Goal: Task Accomplishment & Management: Manage account settings

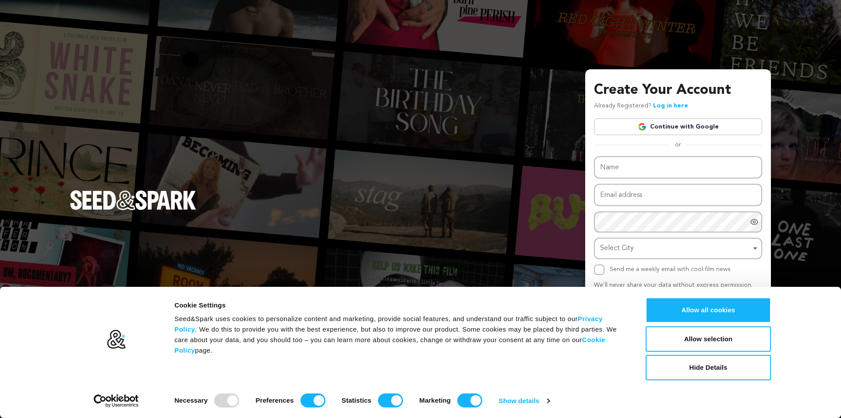
click at [712, 124] on link "Continue with Google" at bounding box center [678, 126] width 168 height 17
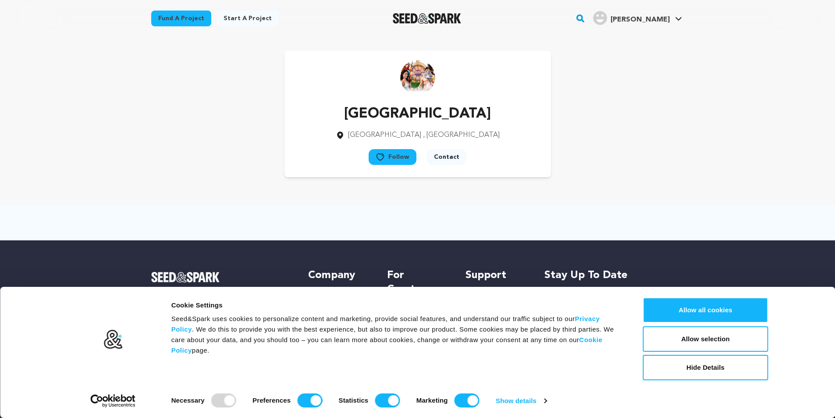
click at [641, 23] on span "Friedrich E." at bounding box center [639, 19] width 59 height 7
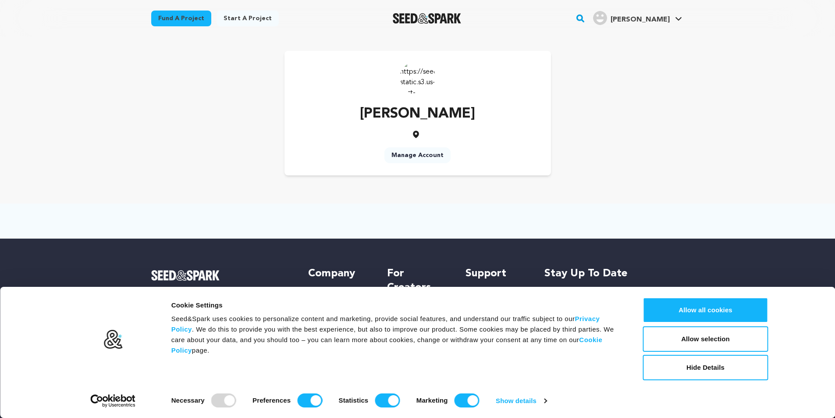
click at [436, 152] on link "Manage Account" at bounding box center [417, 155] width 66 height 16
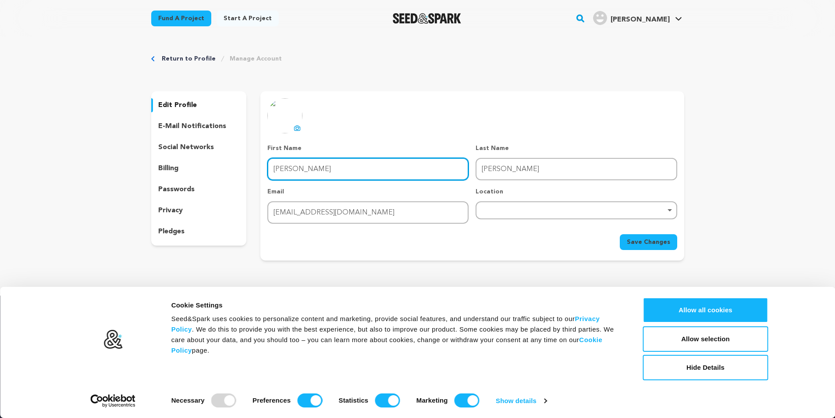
click at [328, 171] on input "[PERSON_NAME]" at bounding box center [367, 169] width 201 height 22
drag, startPoint x: 328, startPoint y: 170, endPoint x: 238, endPoint y: 163, distance: 90.1
click at [238, 163] on div "edit profile e-mail notifications social networks billing passwords privacy ple…" at bounding box center [417, 175] width 533 height 169
type input "e"
type input "[PERSON_NAME]"
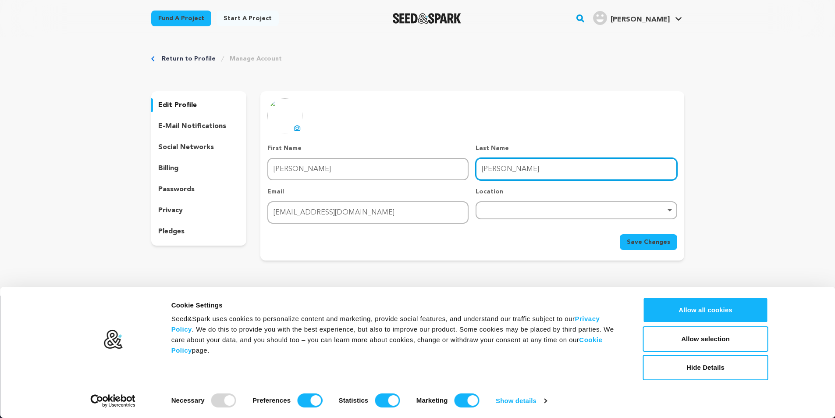
drag, startPoint x: 522, startPoint y: 162, endPoint x: 461, endPoint y: 169, distance: 60.9
click at [461, 169] on div "First Name First Name Emma Last Name Last Name Emma Email Email emmafriedrich19…" at bounding box center [471, 184] width 409 height 80
type input "[PERSON_NAME]"
click at [540, 209] on div "Remove item" at bounding box center [576, 210] width 192 height 4
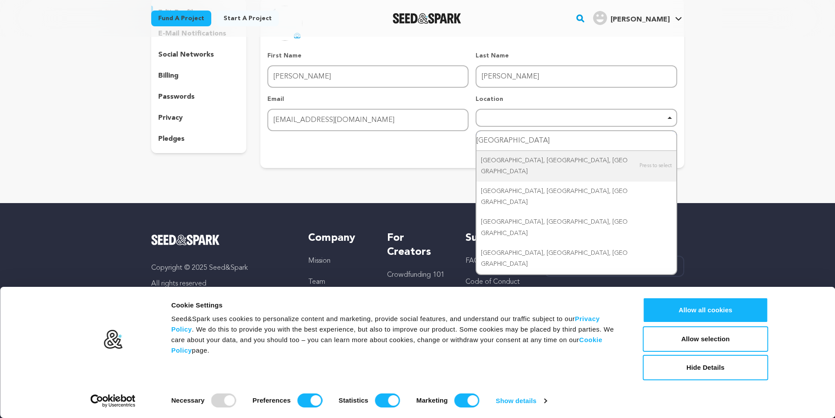
scroll to position [110, 0]
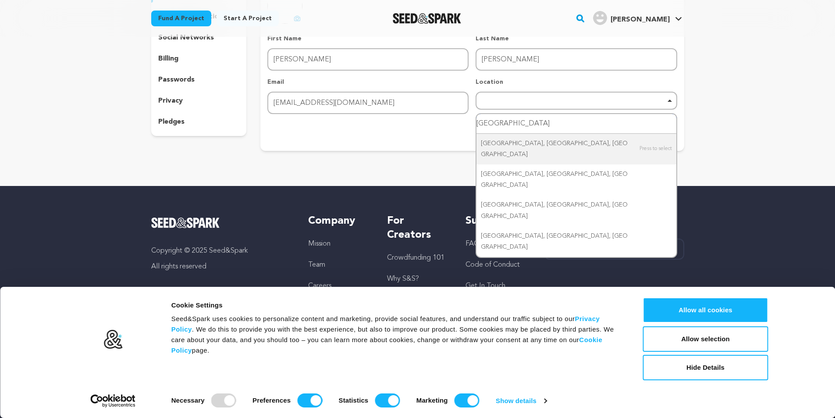
click at [512, 121] on input "germany" at bounding box center [575, 124] width 199 height 20
drag, startPoint x: 518, startPoint y: 121, endPoint x: 422, endPoint y: 124, distance: 95.6
click at [422, 124] on form "First Name First Name Emma Last Name Last Name Friedrich Email Email emmafriedr…" at bounding box center [471, 87] width 409 height 106
type input "germany"
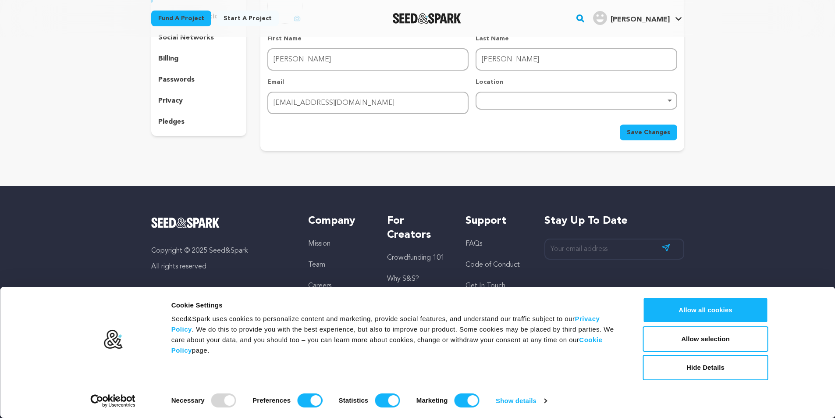
scroll to position [0, 0]
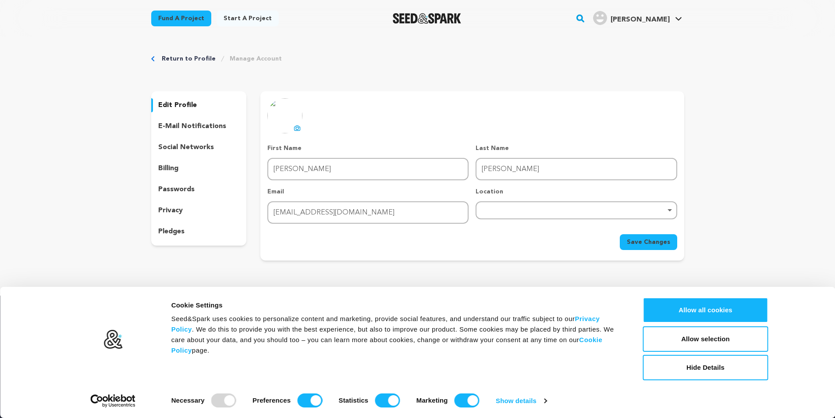
click at [655, 244] on span "Save Changes" at bounding box center [648, 242] width 43 height 9
click at [708, 337] on button "Allow selection" at bounding box center [705, 338] width 125 height 25
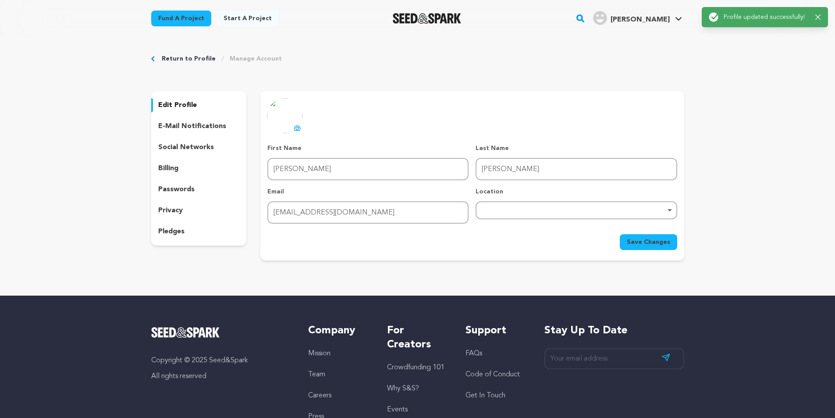
click at [182, 128] on p "e-mail notifications" at bounding box center [192, 126] width 68 height 11
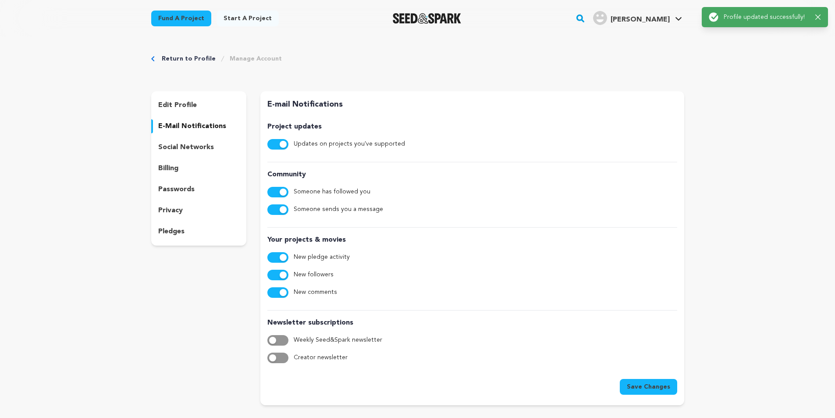
click at [189, 148] on p "social networks" at bounding box center [186, 147] width 56 height 11
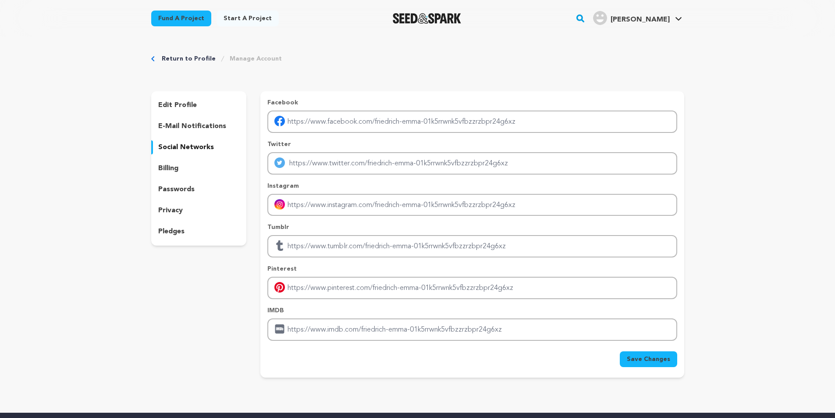
click at [168, 60] on link "Return to Profile" at bounding box center [189, 58] width 54 height 9
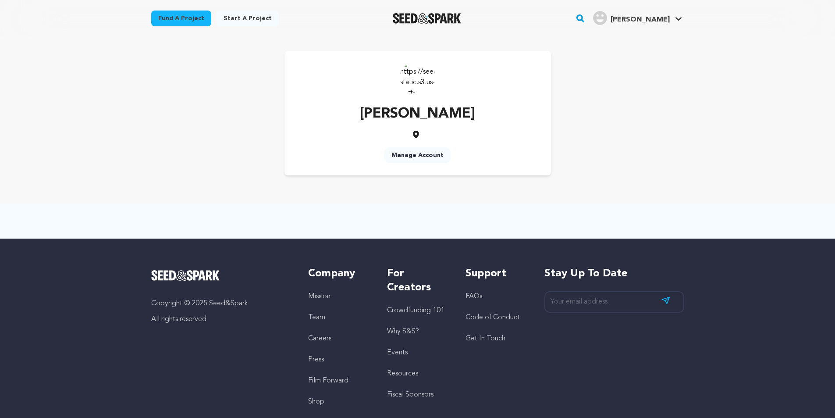
click at [663, 21] on span "[PERSON_NAME]" at bounding box center [639, 19] width 59 height 7
click at [625, 95] on link "View Profile" at bounding box center [652, 96] width 98 height 19
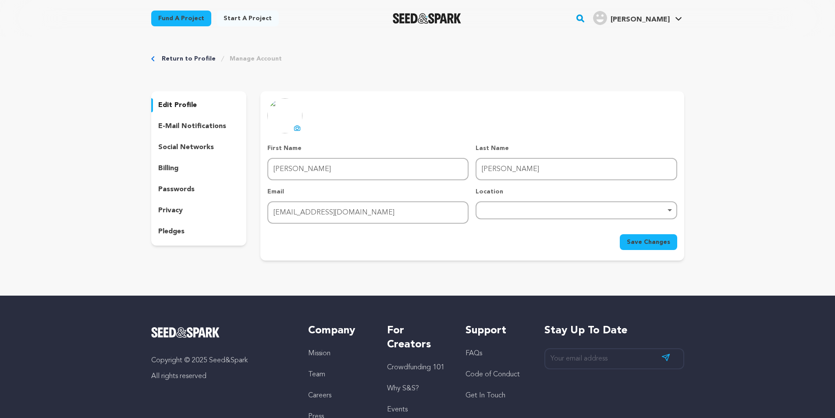
click at [296, 129] on icon at bounding box center [297, 127] width 7 height 7
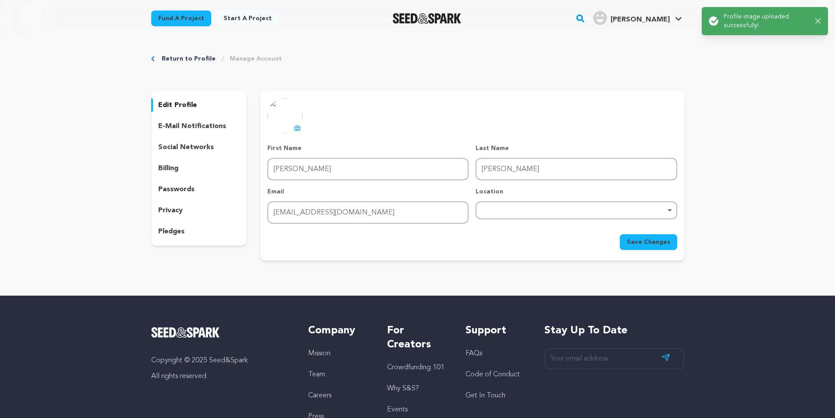
click at [646, 245] on span "Save Changes" at bounding box center [648, 242] width 43 height 9
click at [175, 213] on p "privacy" at bounding box center [170, 210] width 25 height 11
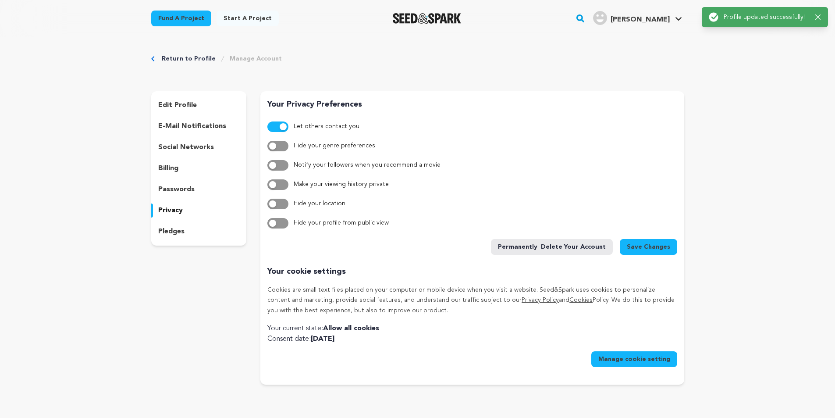
click at [182, 146] on p "social networks" at bounding box center [186, 147] width 56 height 11
